Goal: Transaction & Acquisition: Purchase product/service

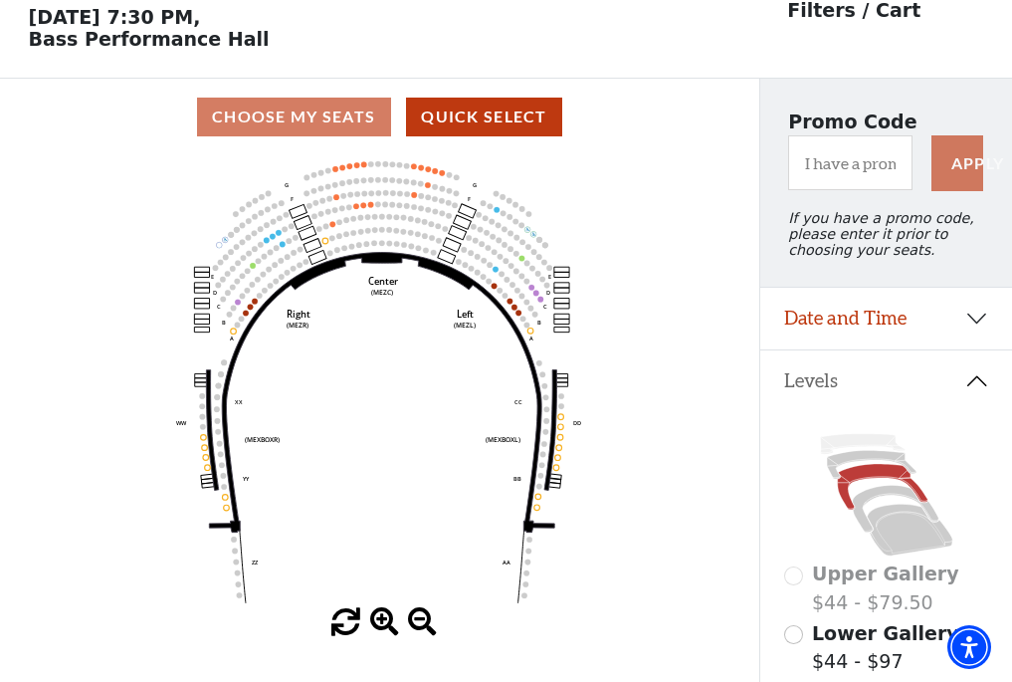
scroll to position [93, 0]
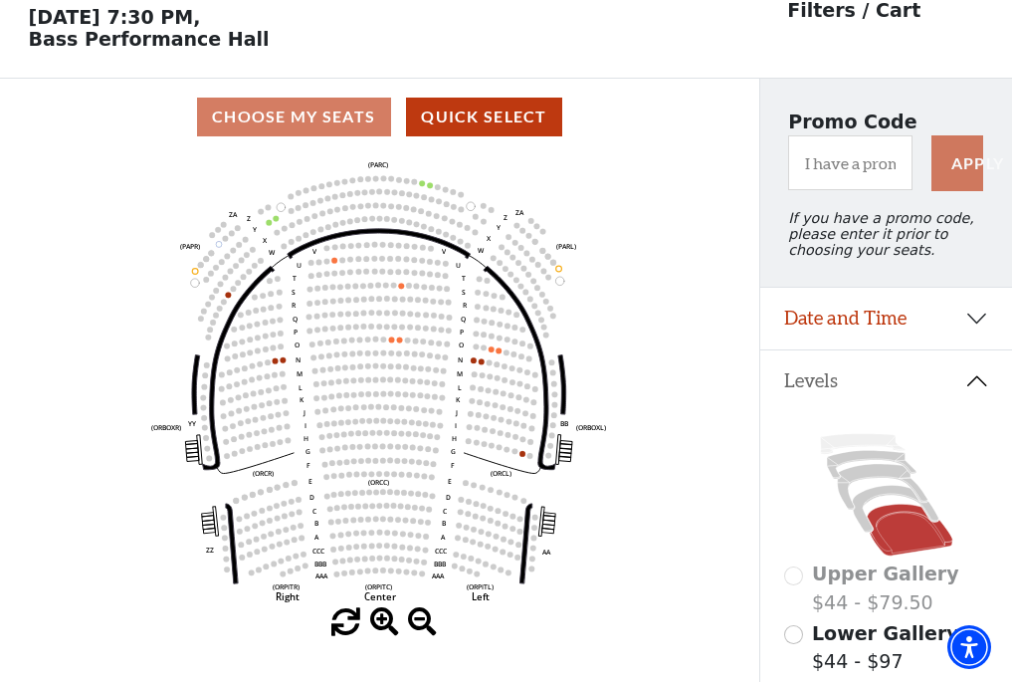
scroll to position [93, 0]
